Goal: Entertainment & Leisure: Consume media (video, audio)

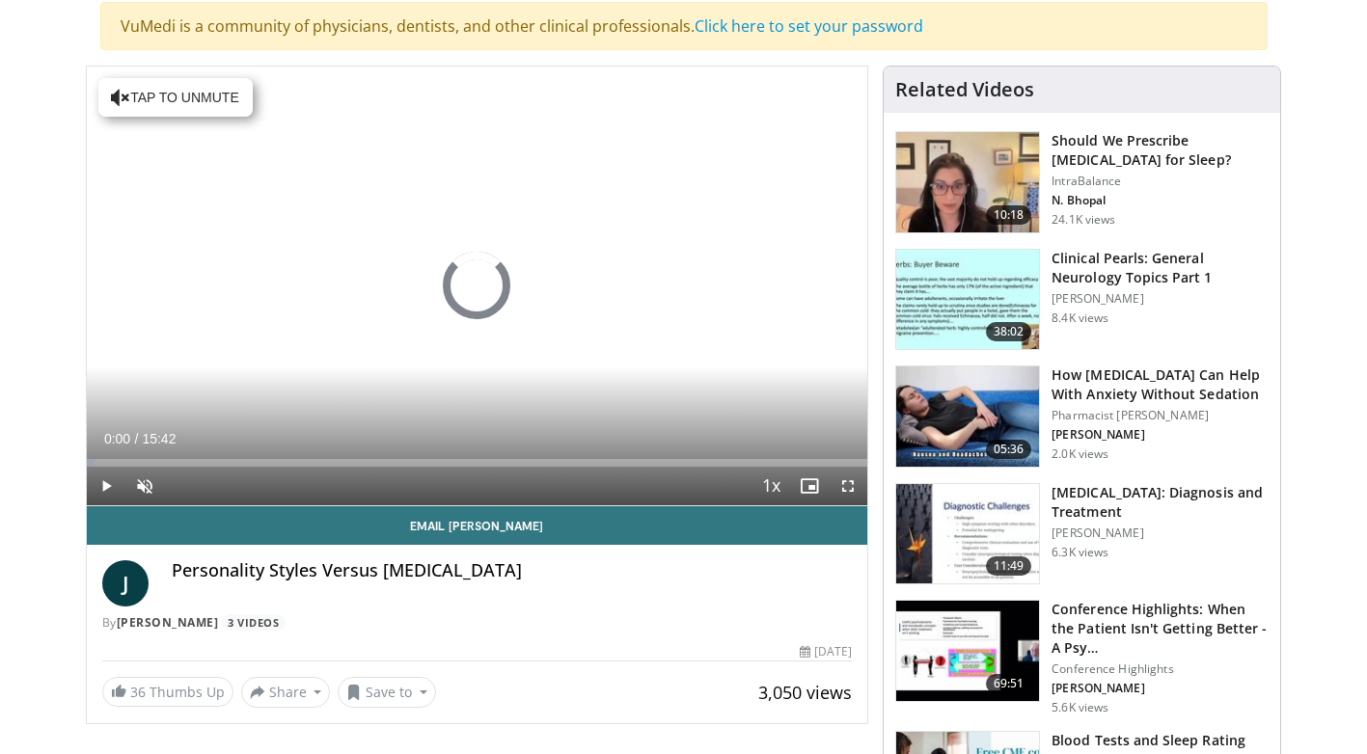
scroll to position [96, 0]
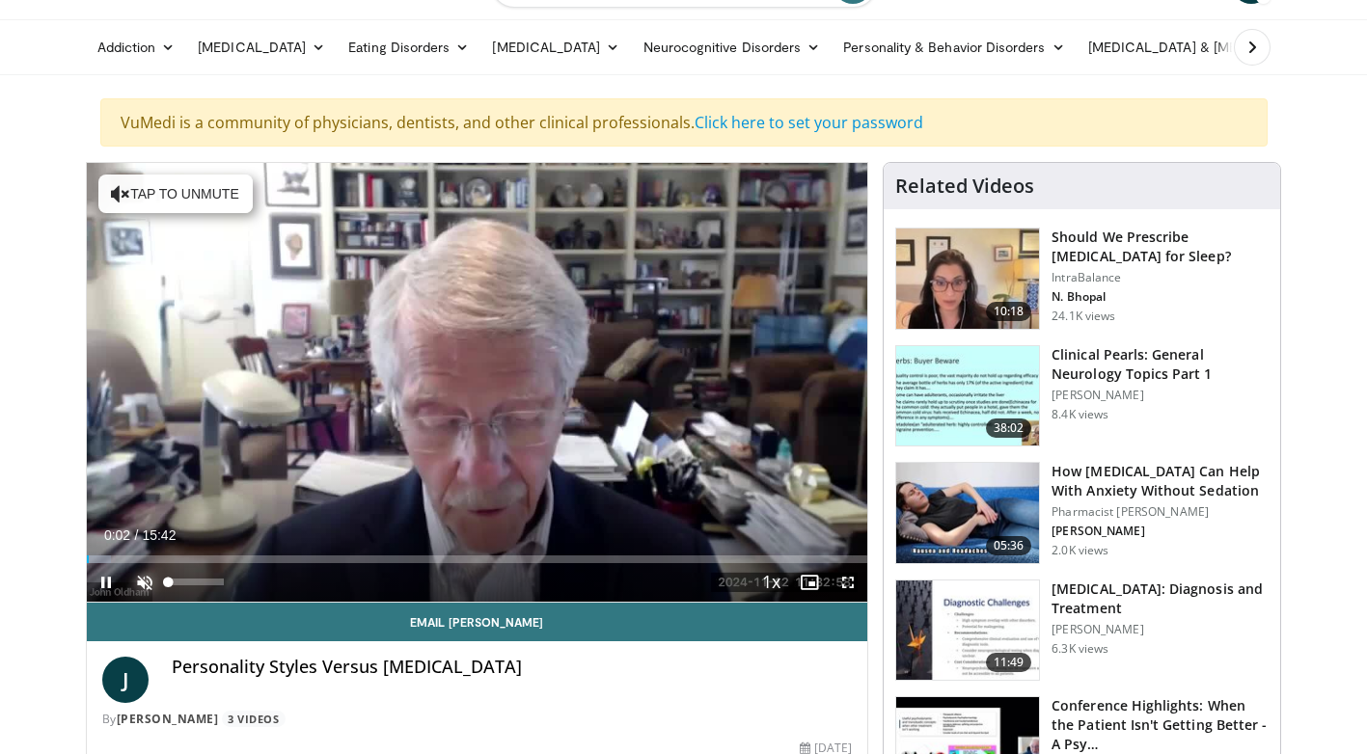
click at [141, 587] on span "Video Player" at bounding box center [144, 582] width 39 height 39
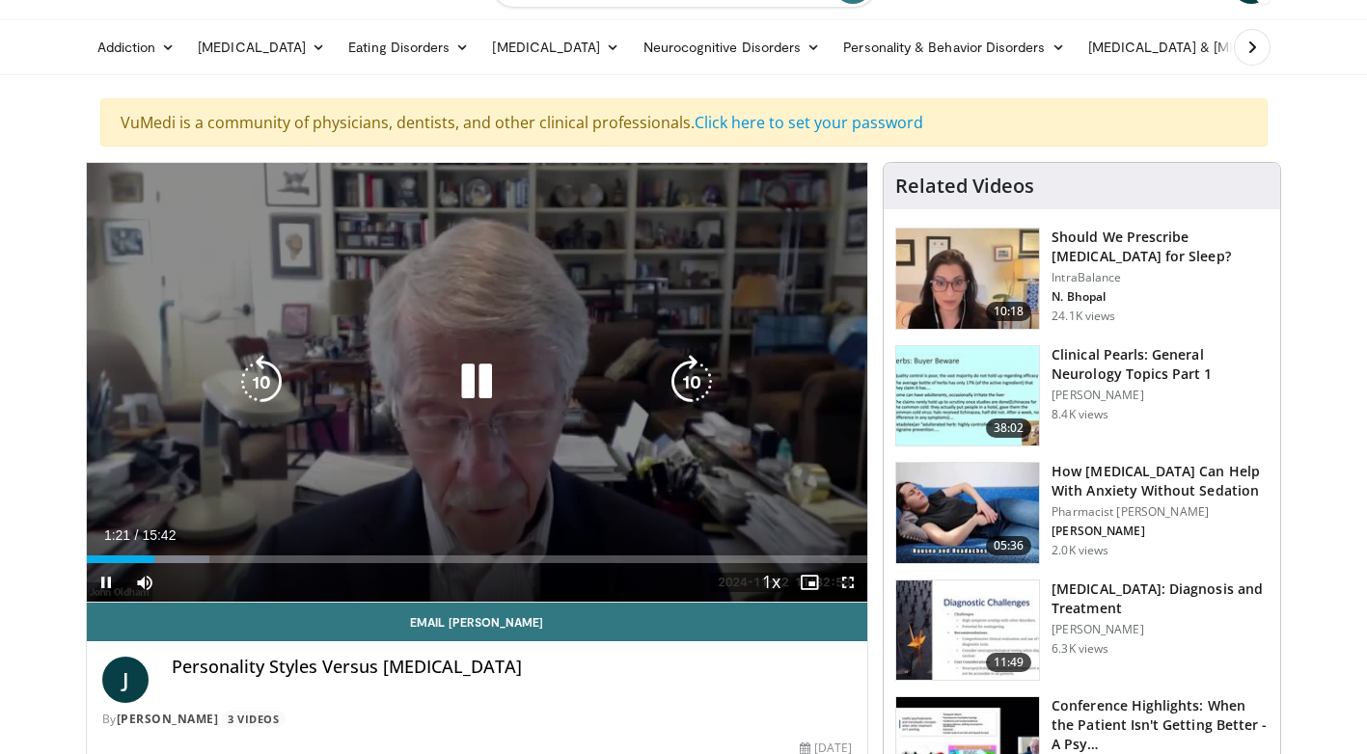
click at [484, 369] on icon "Video Player" at bounding box center [477, 382] width 54 height 54
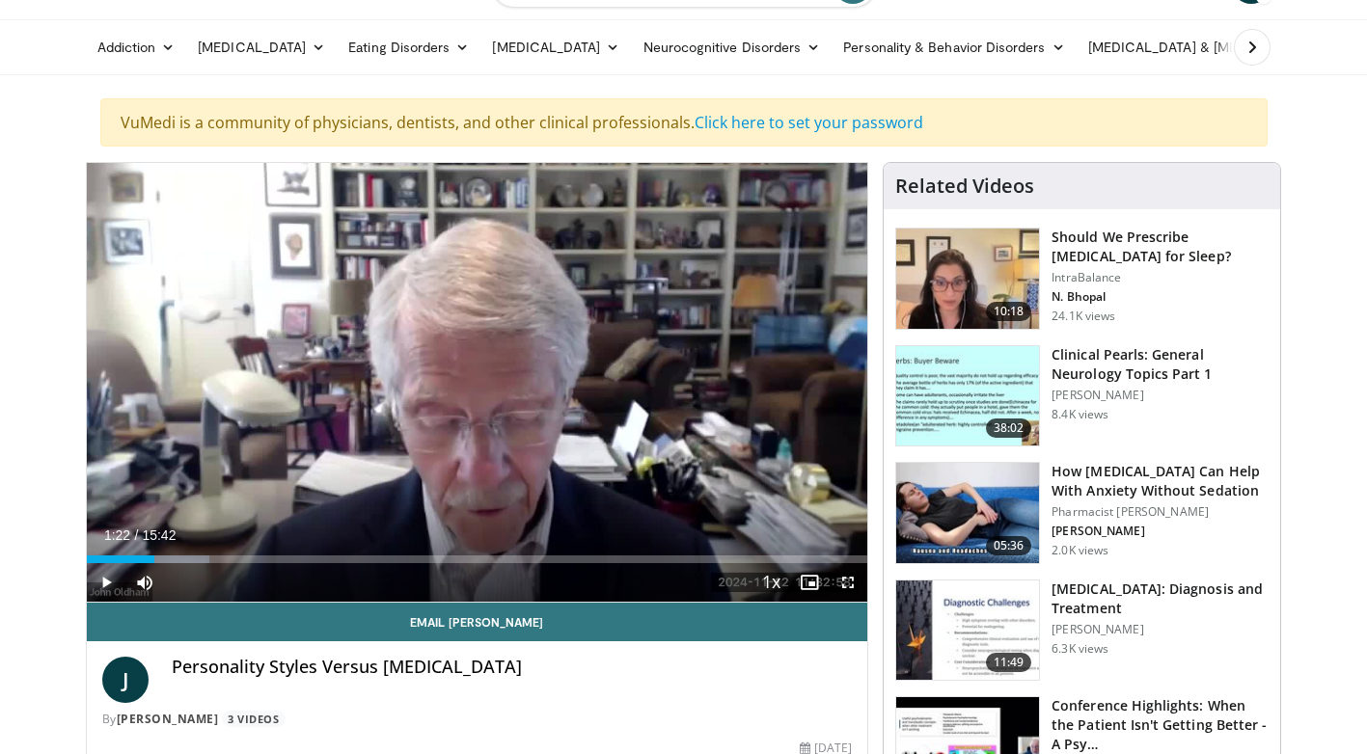
click at [108, 588] on span "Video Player" at bounding box center [106, 582] width 39 height 39
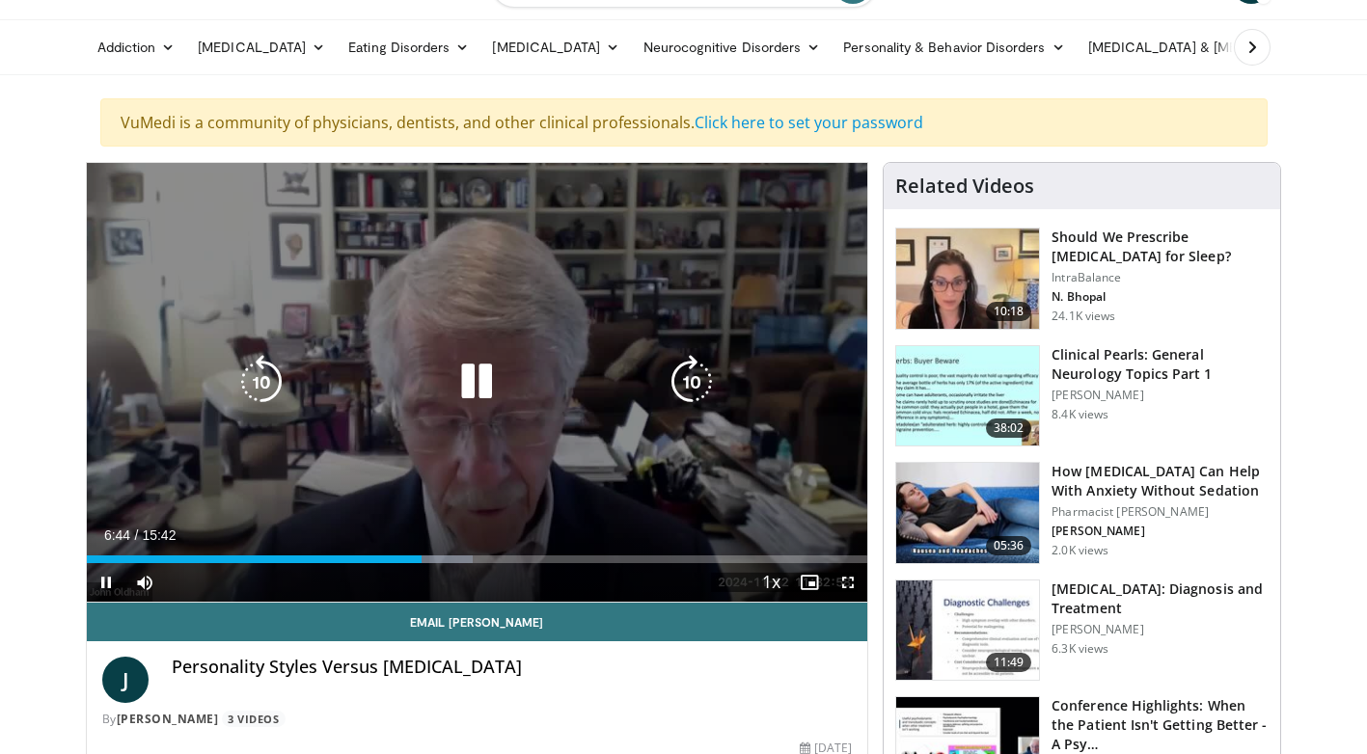
click at [493, 373] on icon "Video Player" at bounding box center [477, 382] width 54 height 54
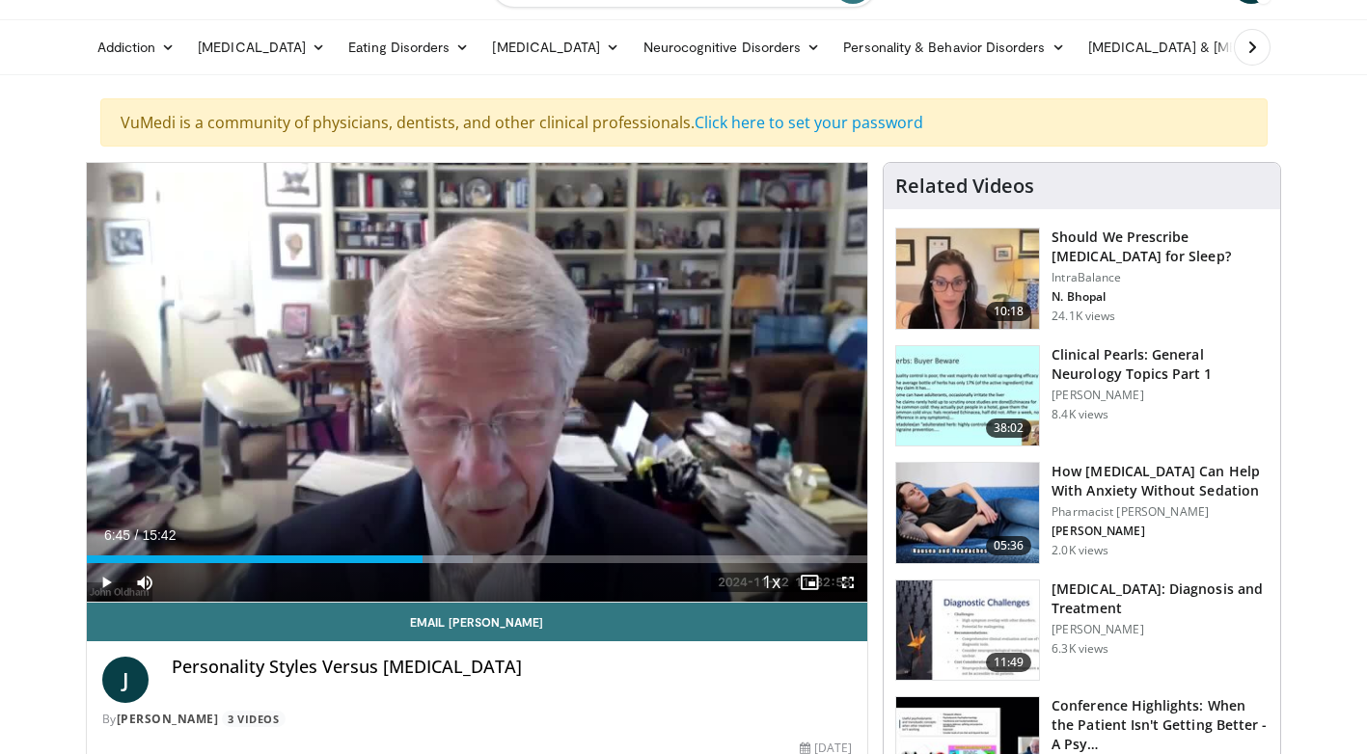
click at [101, 581] on span "Video Player" at bounding box center [106, 582] width 39 height 39
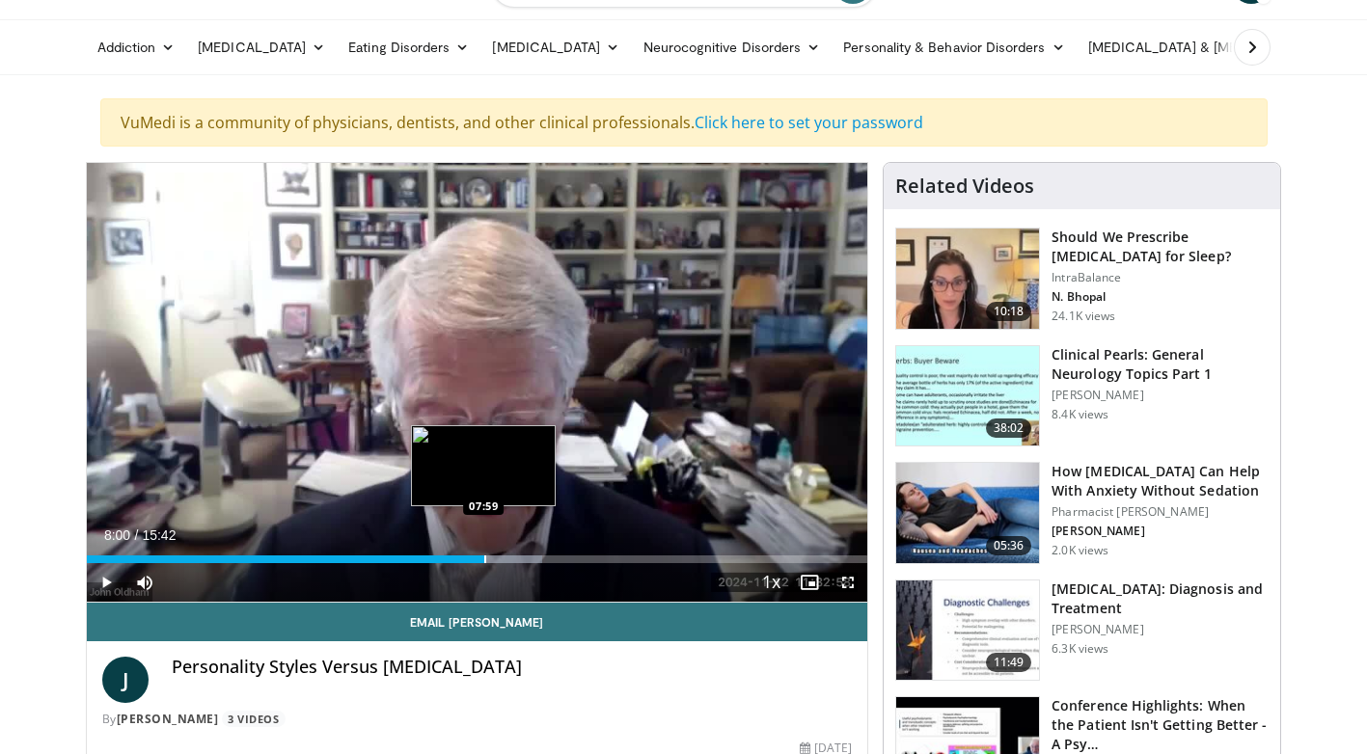
click at [484, 560] on div "Progress Bar" at bounding box center [485, 560] width 2 height 8
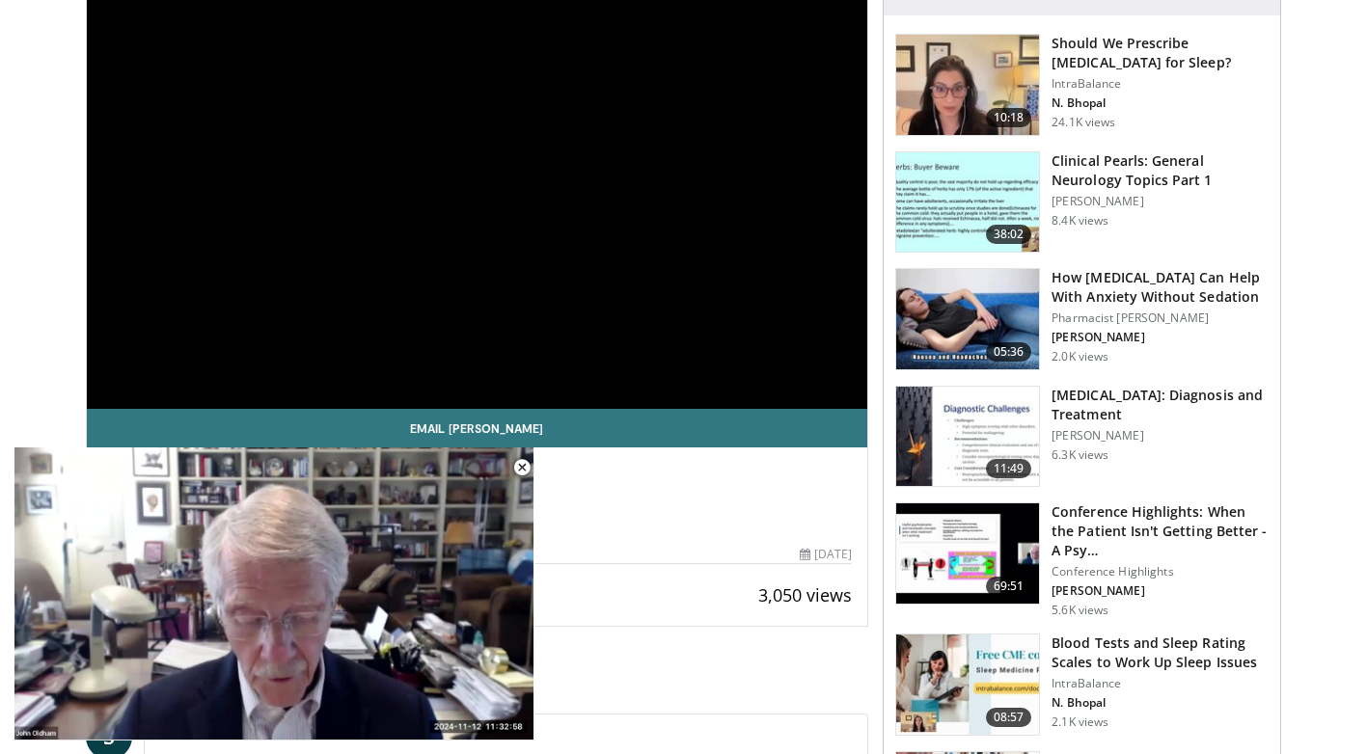
scroll to position [0, 0]
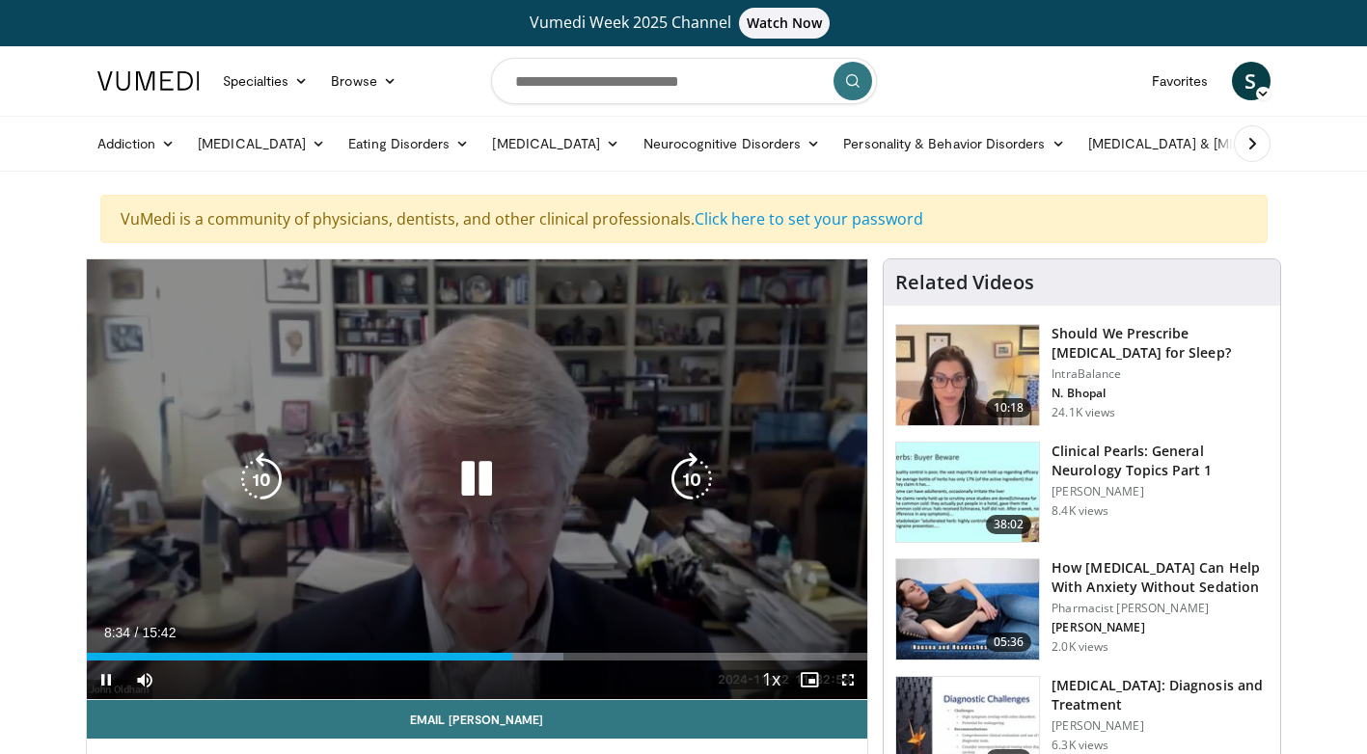
click at [459, 479] on icon "Video Player" at bounding box center [477, 479] width 54 height 54
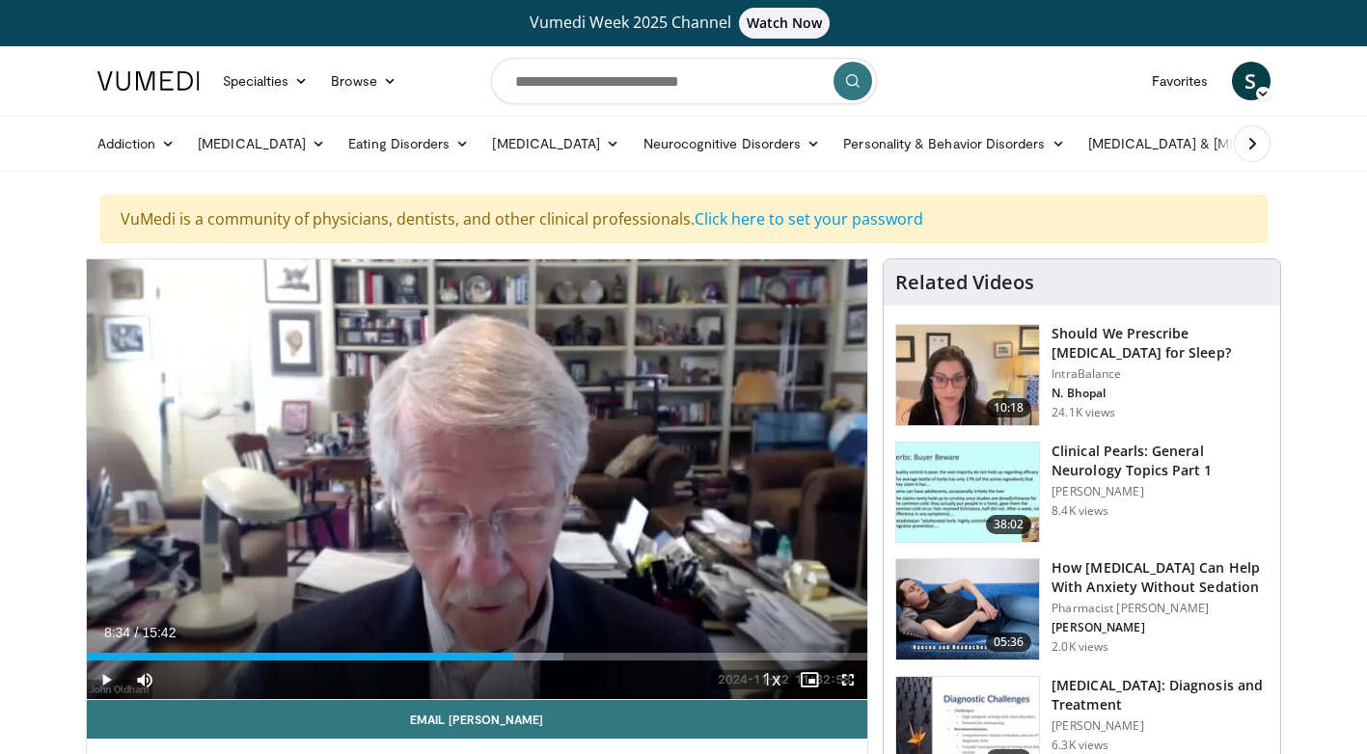
click at [104, 672] on span "Video Player" at bounding box center [106, 680] width 39 height 39
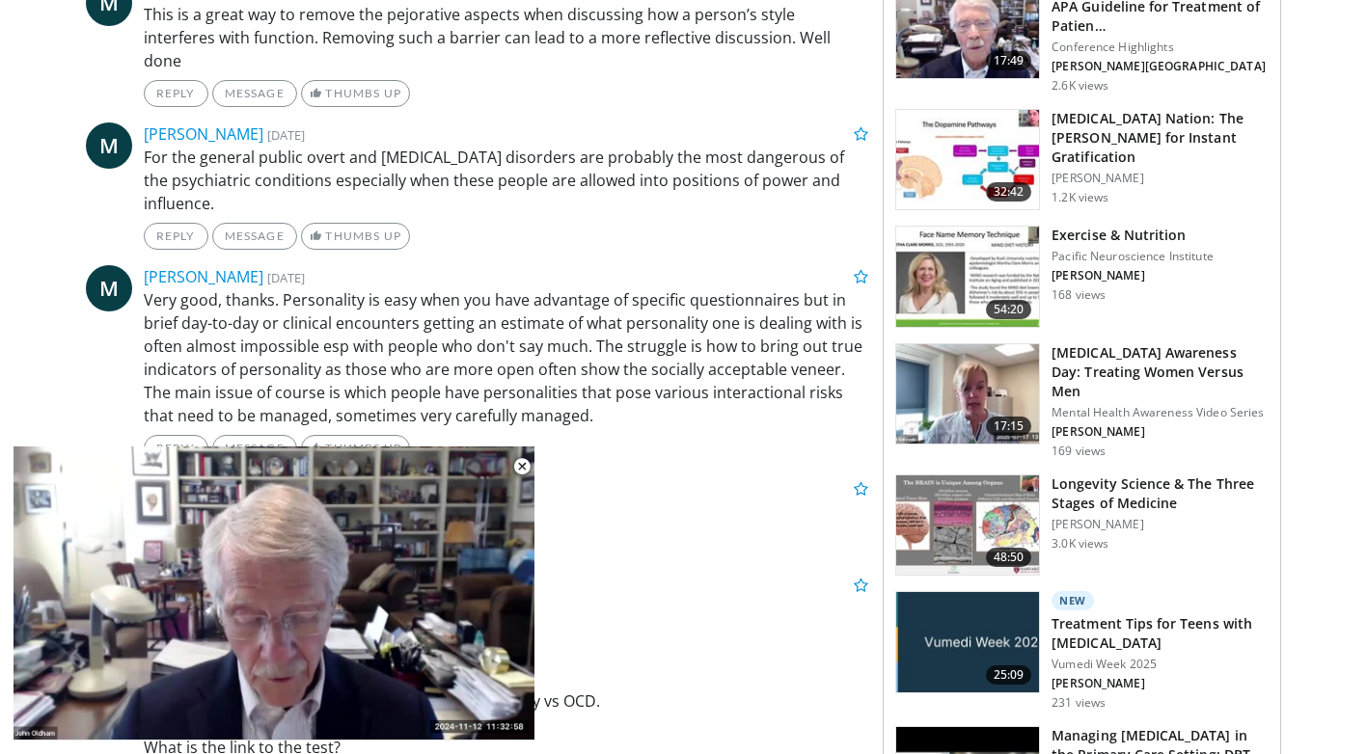
scroll to position [1351, 0]
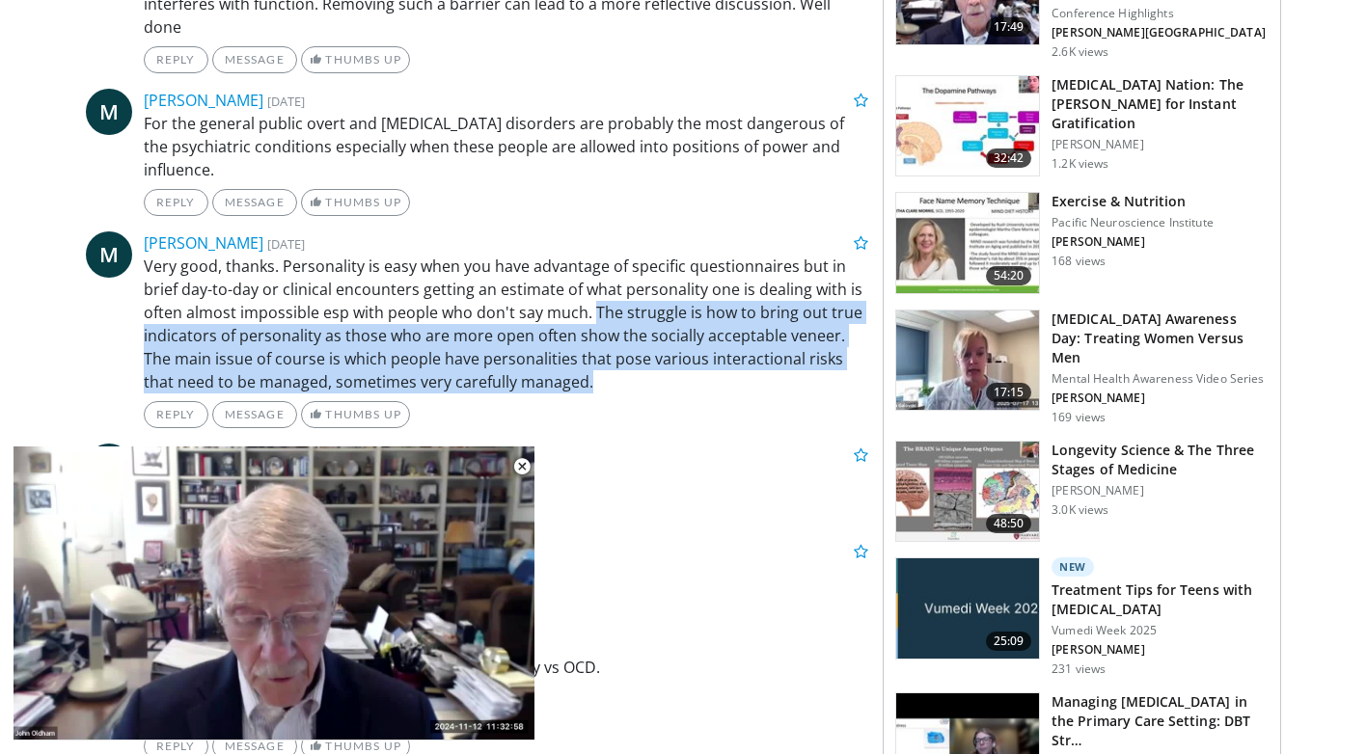
drag, startPoint x: 589, startPoint y: 287, endPoint x: 604, endPoint y: 356, distance: 71.0
click at [604, 356] on p "Very good, thanks. Personality is easy when you have advantage of specific ques…" at bounding box center [506, 324] width 725 height 139
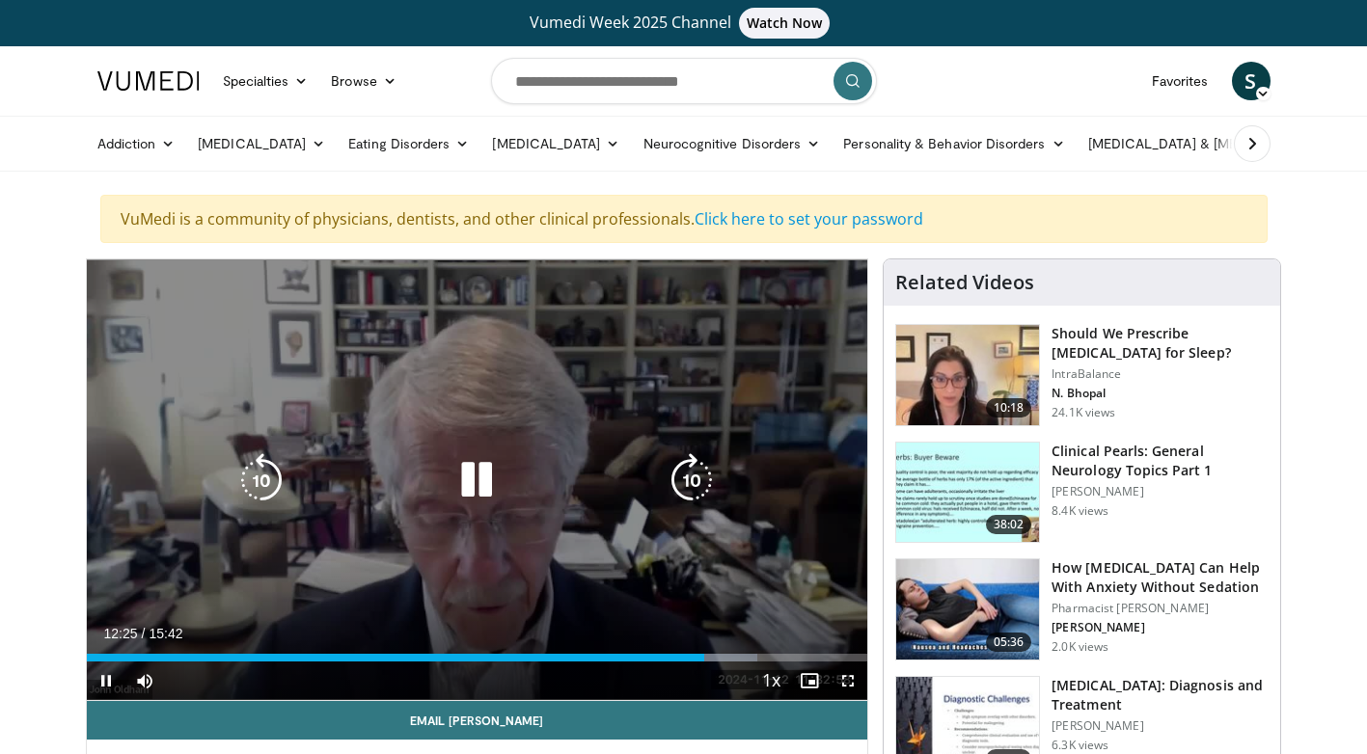
scroll to position [96, 0]
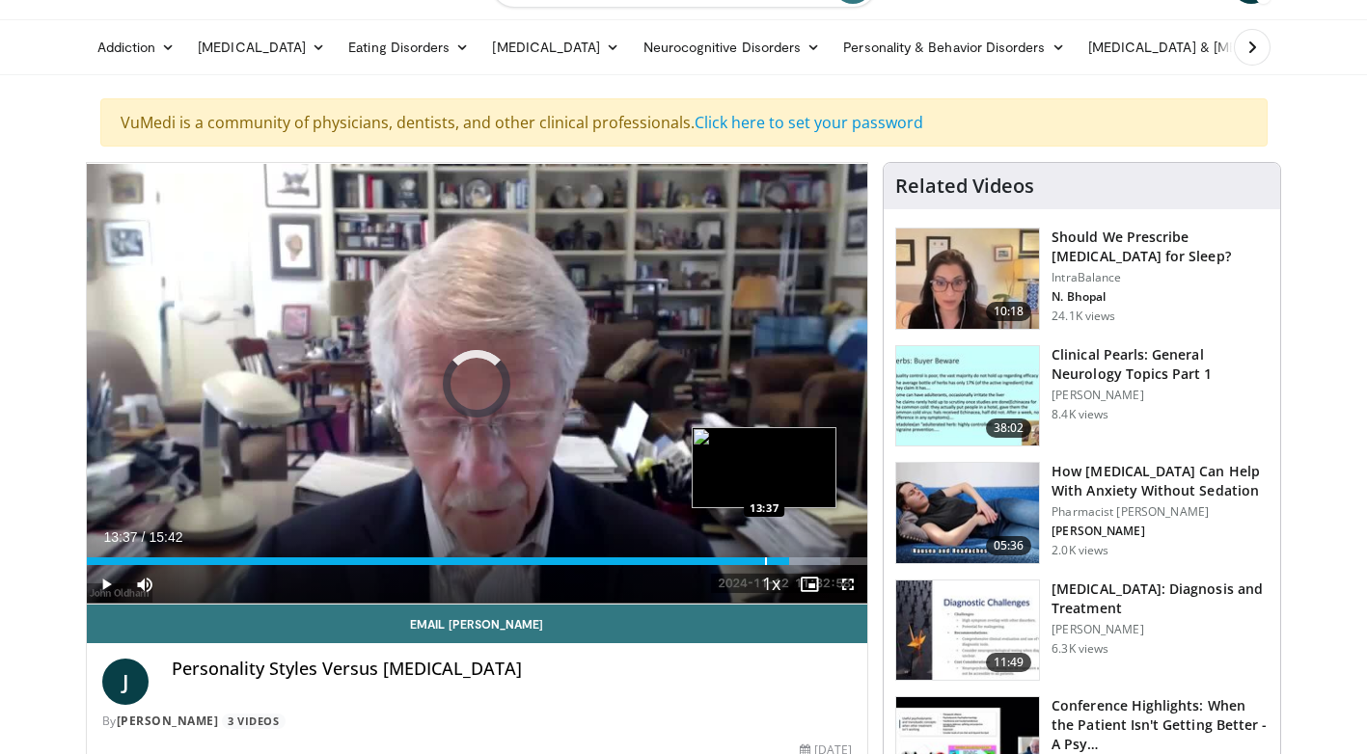
click at [765, 561] on div "Progress Bar" at bounding box center [766, 562] width 2 height 8
click at [729, 561] on div "13:46" at bounding box center [429, 562] width 685 height 8
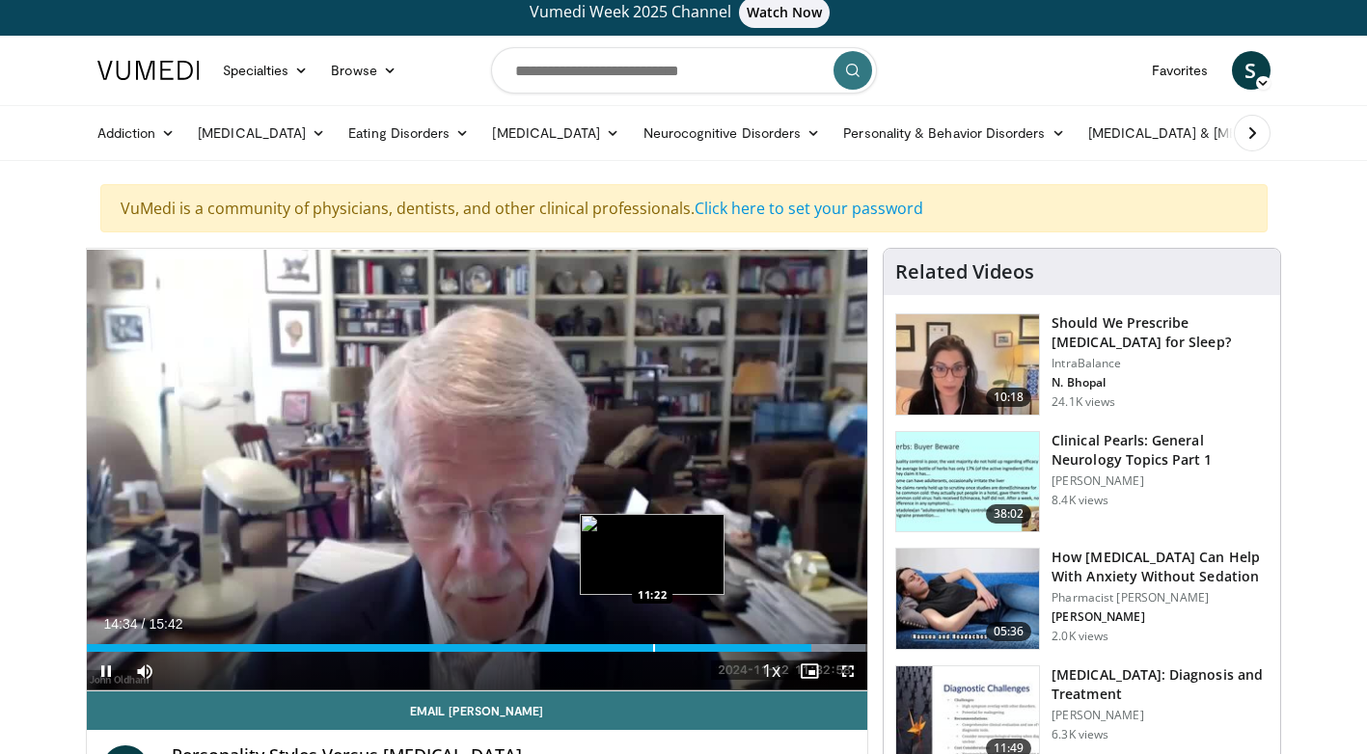
scroll to position [0, 0]
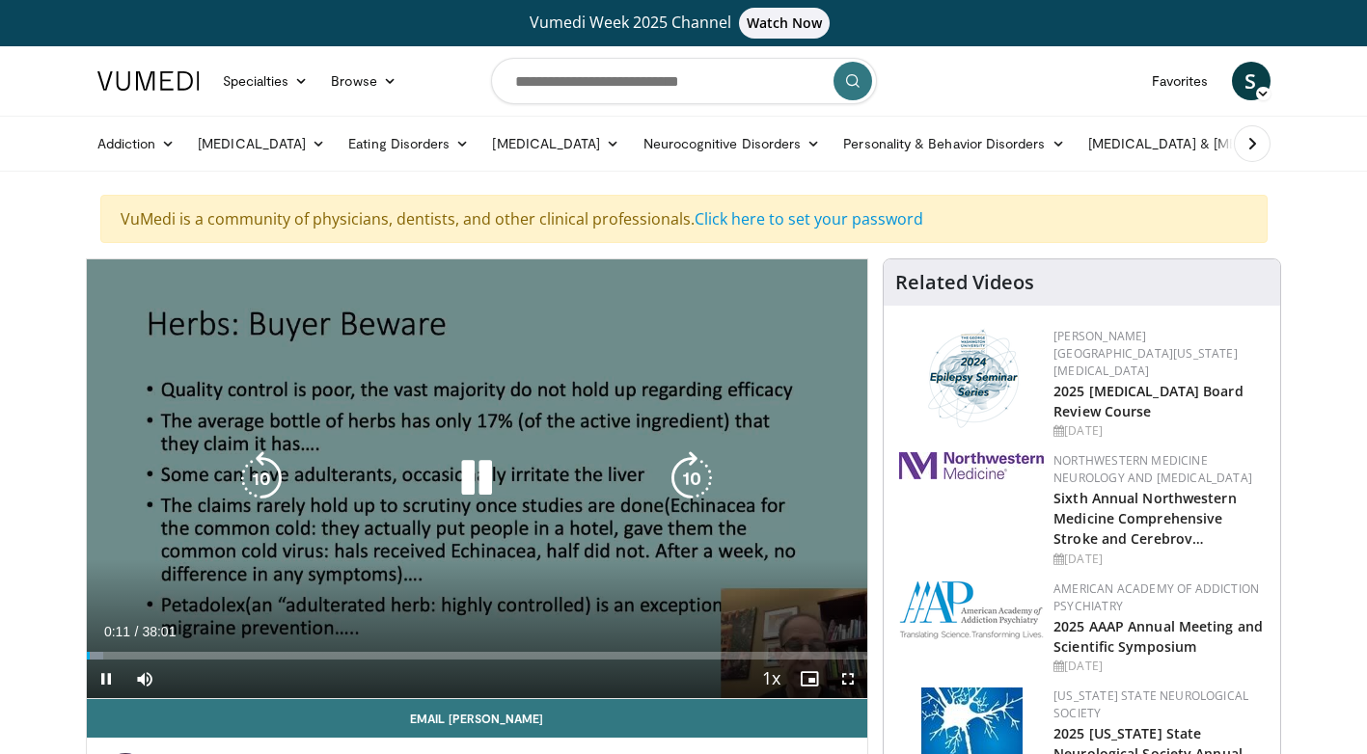
click at [487, 471] on icon "Video Player" at bounding box center [477, 479] width 54 height 54
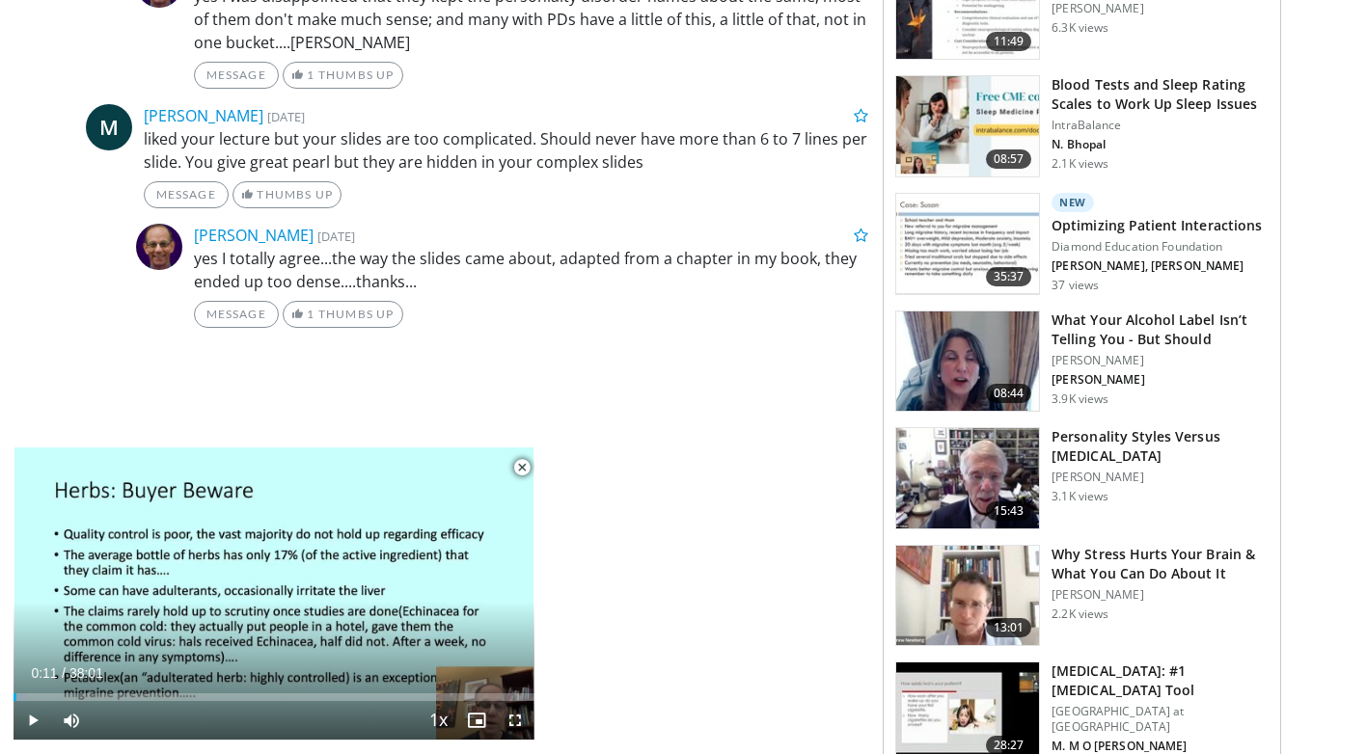
scroll to position [1544, 0]
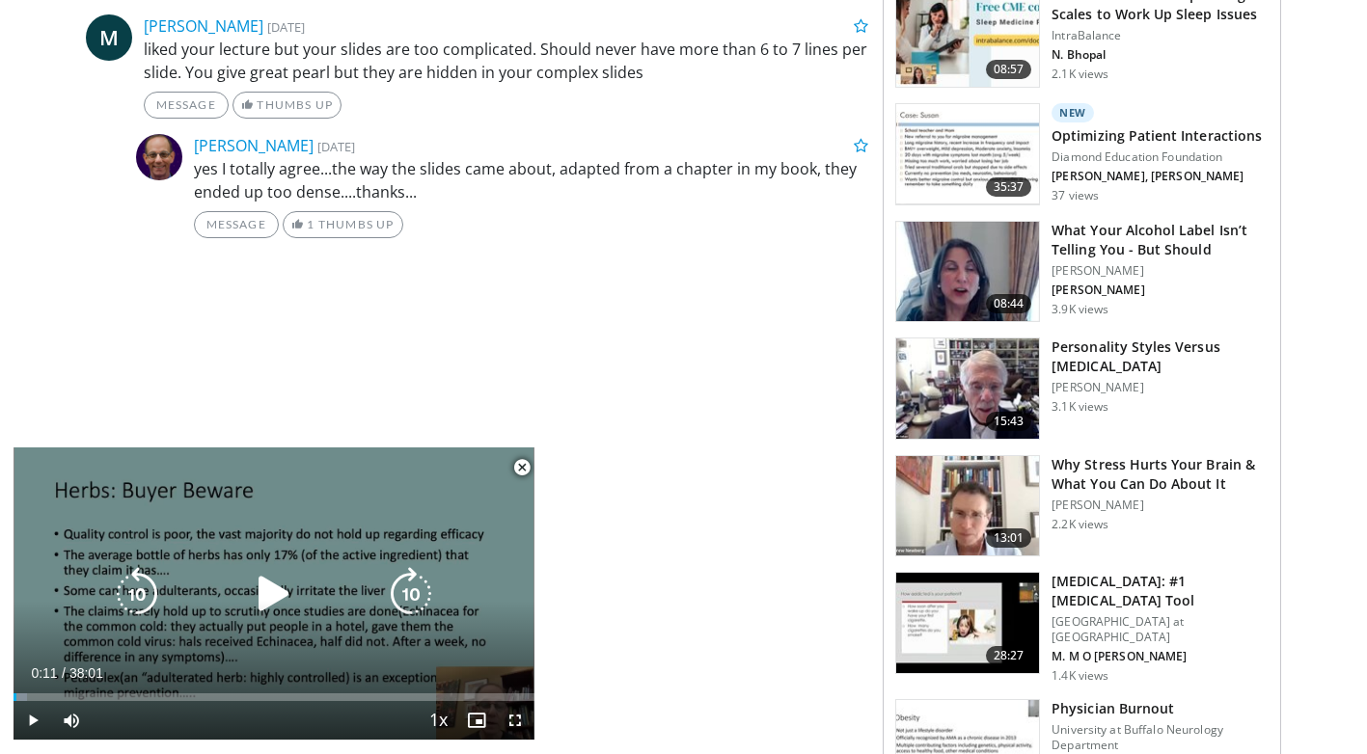
click at [272, 579] on icon "Video Player" at bounding box center [274, 594] width 54 height 54
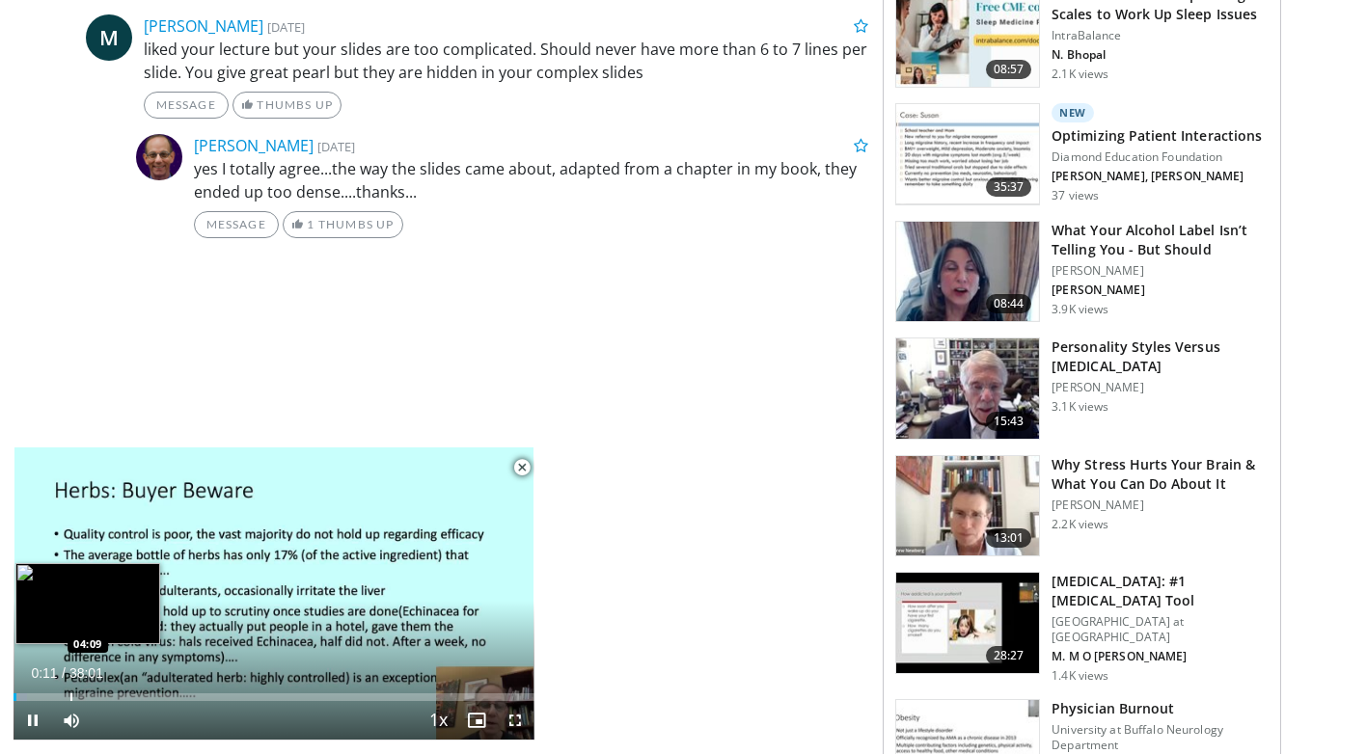
click at [69, 689] on div "Loaded : 2.62% 00:11 04:09" at bounding box center [274, 692] width 521 height 18
click at [96, 693] on div "Loaded : 13.13% 04:08 06:03" at bounding box center [274, 692] width 521 height 18
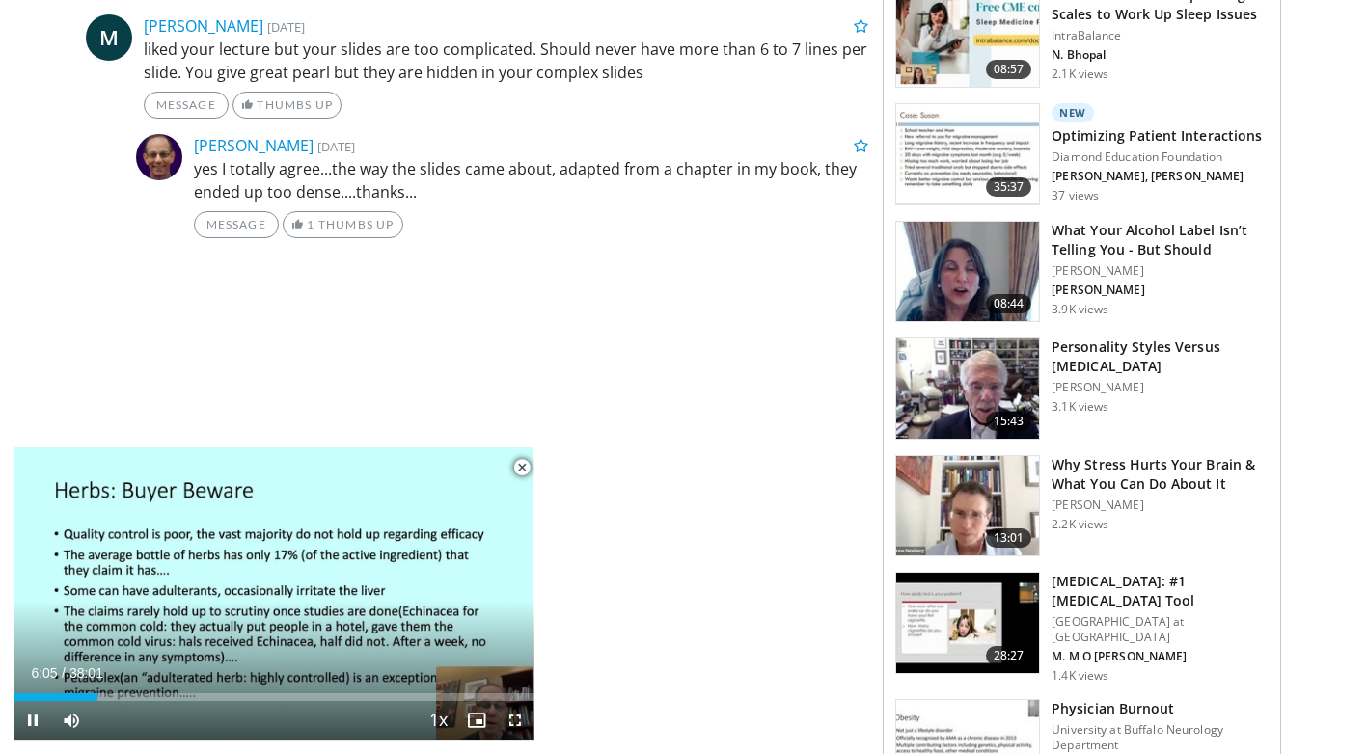
click at [527, 468] on span "Video Player" at bounding box center [522, 468] width 39 height 39
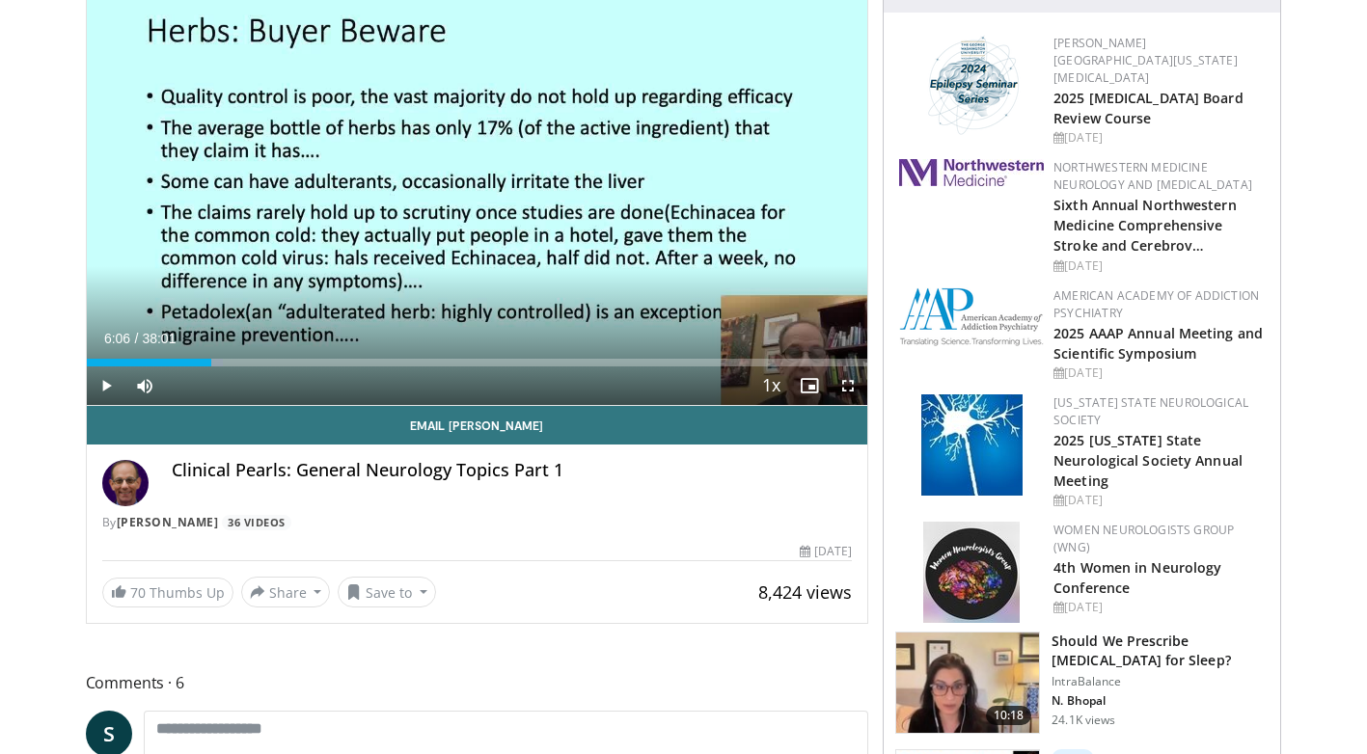
scroll to position [235, 0]
